Goal: Communication & Community: Answer question/provide support

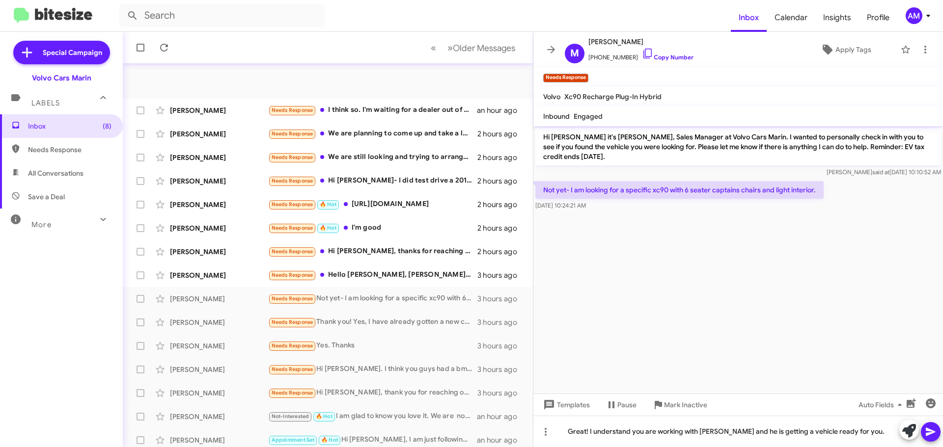
scroll to position [123, 0]
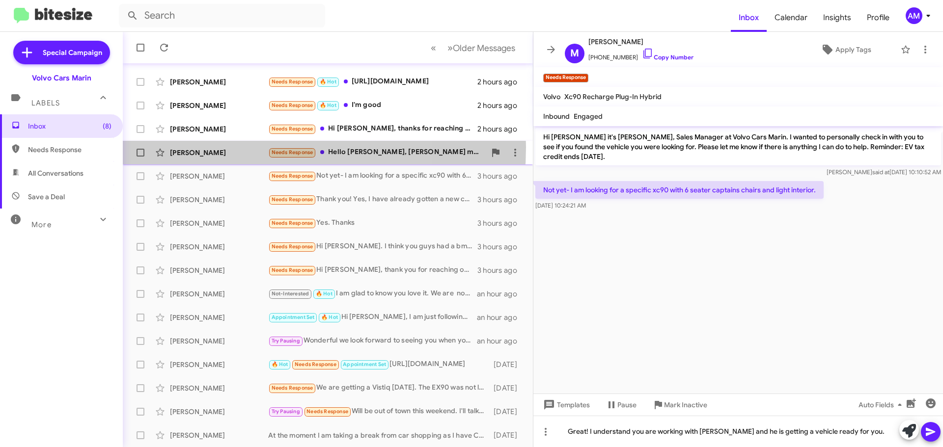
click at [229, 148] on div "[PERSON_NAME] Needs Response Hello [PERSON_NAME], [PERSON_NAME] mentioned that …" at bounding box center [328, 153] width 394 height 20
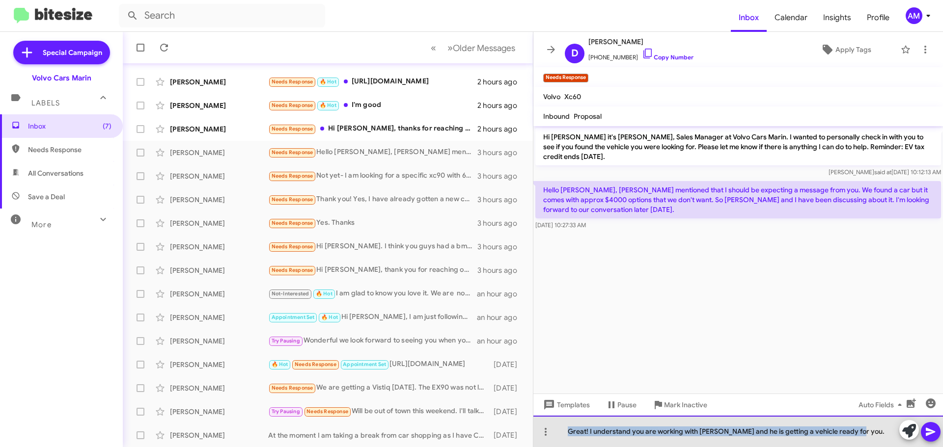
drag, startPoint x: 819, startPoint y: 429, endPoint x: 555, endPoint y: 433, distance: 264.1
click at [555, 433] on div "Great! I understand you are working with [PERSON_NAME] and he is getting a vehi…" at bounding box center [737, 431] width 409 height 31
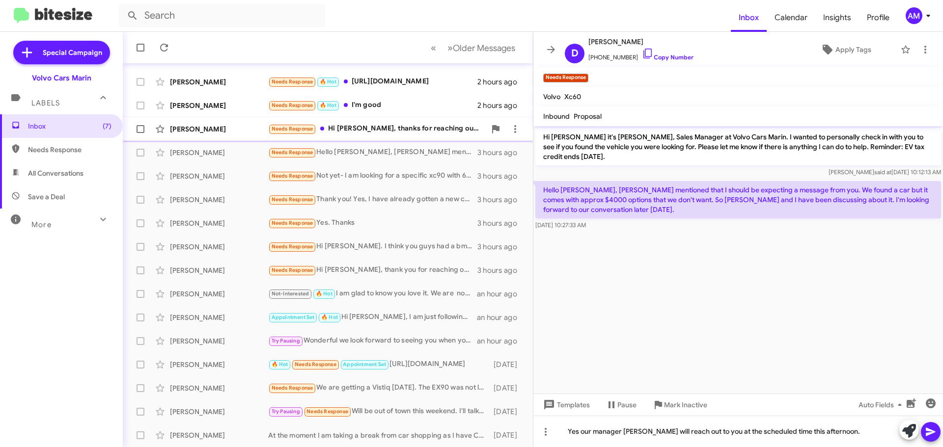
click at [218, 129] on div "[PERSON_NAME]" at bounding box center [219, 129] width 98 height 10
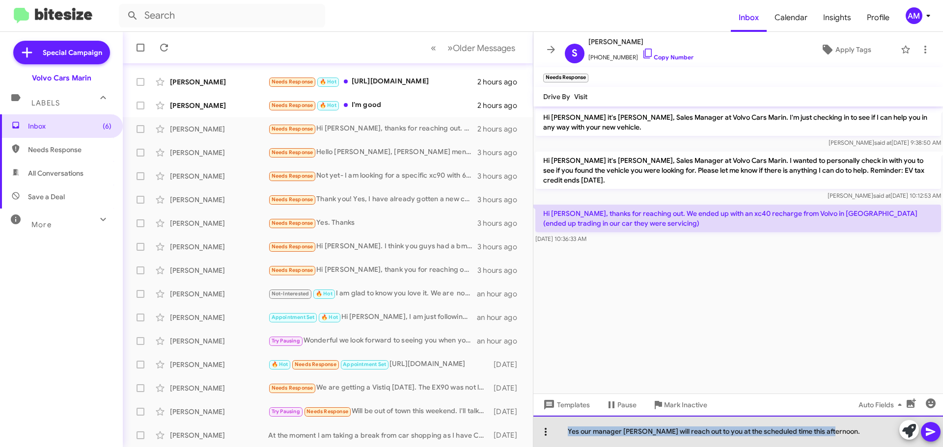
drag, startPoint x: 831, startPoint y: 430, endPoint x: 543, endPoint y: 439, distance: 287.8
click at [543, 439] on div "Yes our manager [PERSON_NAME] will reach out to you at the scheduled time this …" at bounding box center [737, 431] width 409 height 31
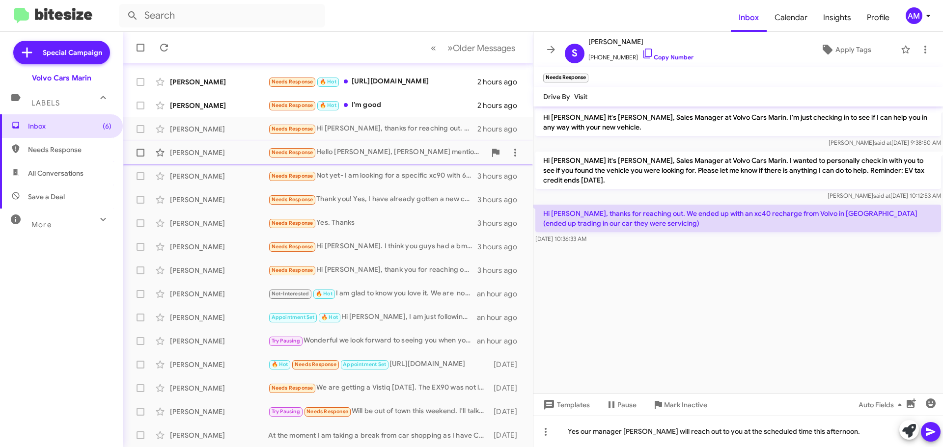
click at [355, 155] on div "Needs Response Hello [PERSON_NAME], [PERSON_NAME] mentioned that I should be ex…" at bounding box center [376, 152] width 217 height 11
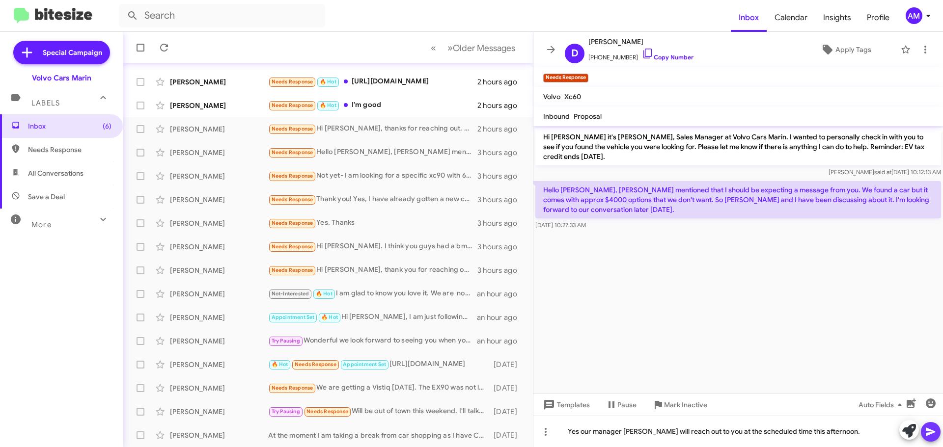
click at [931, 433] on icon at bounding box center [929, 432] width 9 height 8
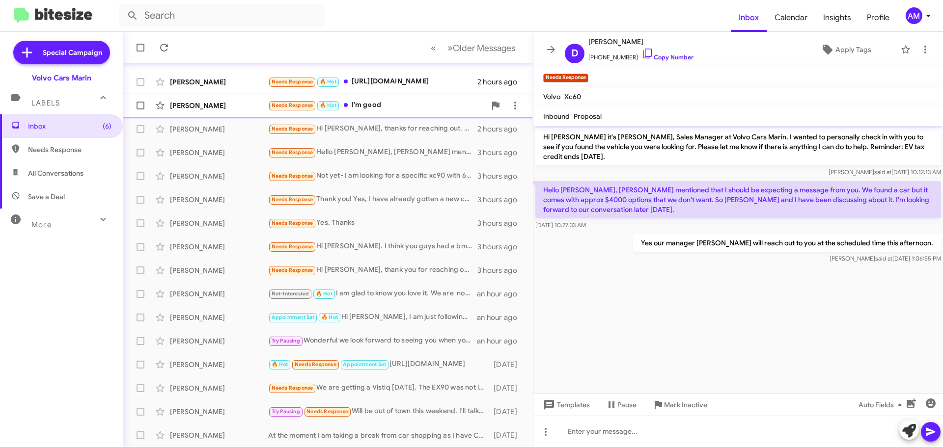
click at [218, 104] on div "[PERSON_NAME]" at bounding box center [219, 106] width 98 height 10
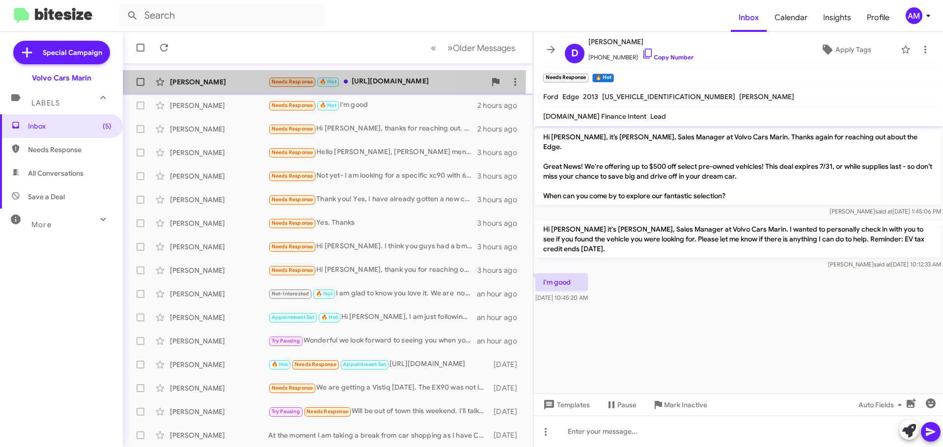
click at [241, 80] on div "[PERSON_NAME]" at bounding box center [219, 82] width 98 height 10
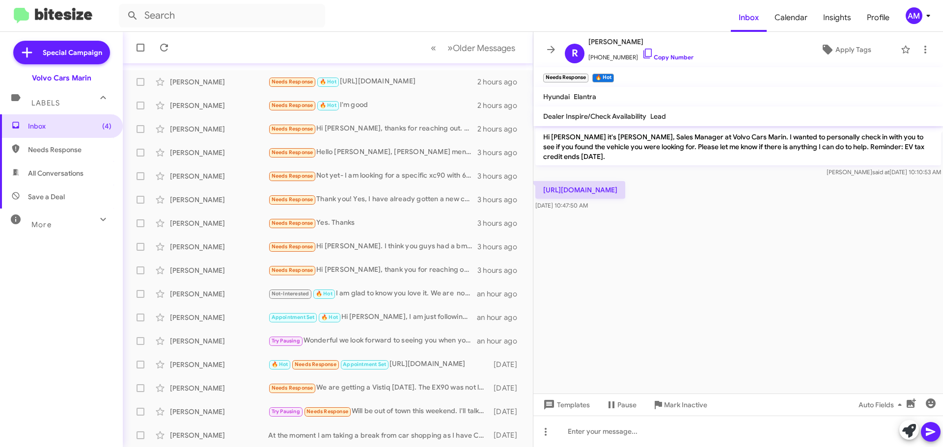
click at [625, 194] on p "[URL][DOMAIN_NAME]" at bounding box center [580, 190] width 90 height 18
click at [609, 187] on p "[URL][DOMAIN_NAME]" at bounding box center [580, 190] width 90 height 18
drag, startPoint x: 598, startPoint y: 42, endPoint x: 640, endPoint y: 43, distance: 41.3
click at [640, 43] on div "R [PERSON_NAME] [PHONE_NUMBER] Copy Number" at bounding box center [627, 49] width 133 height 27
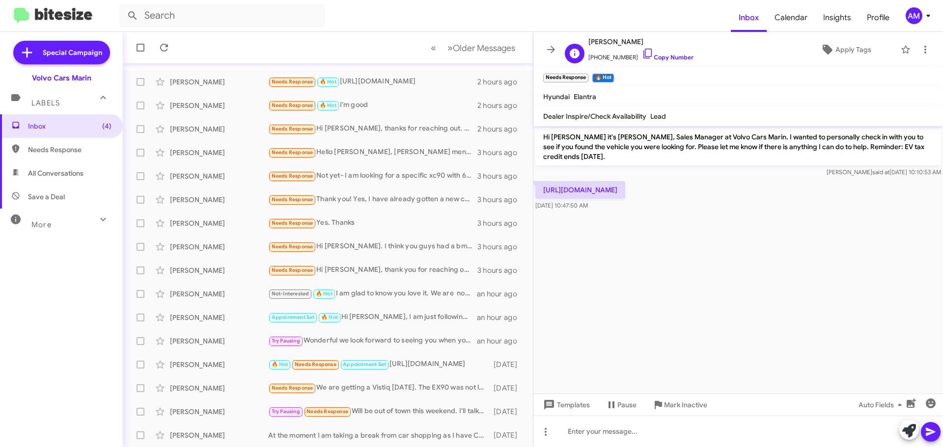
copy span "[PERSON_NAME]"
